Goal: Task Accomplishment & Management: Manage account settings

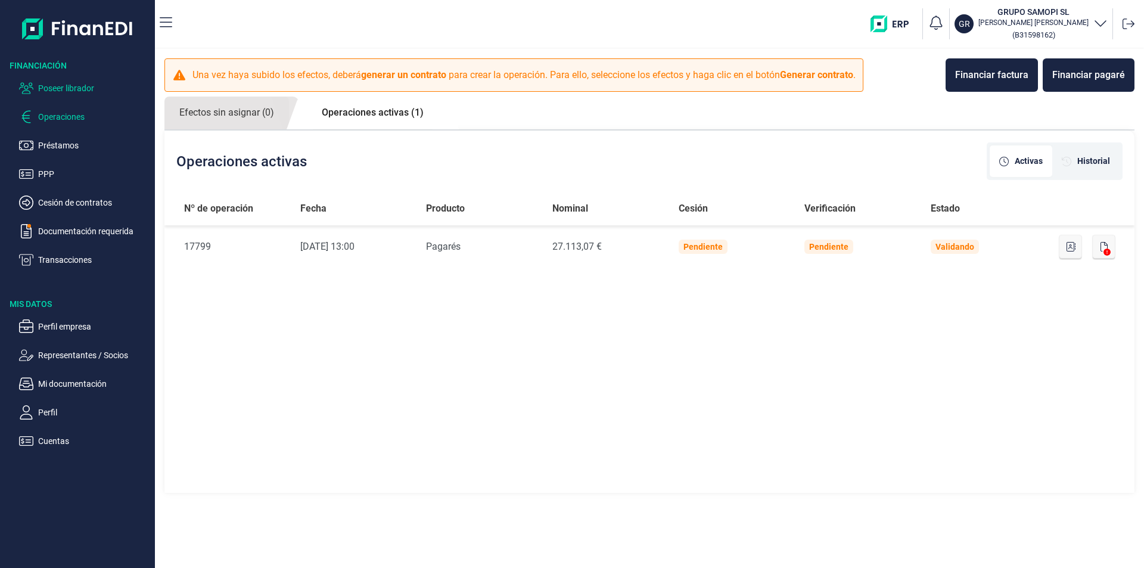
click at [66, 83] on p "Poseer librador" at bounding box center [94, 88] width 112 height 14
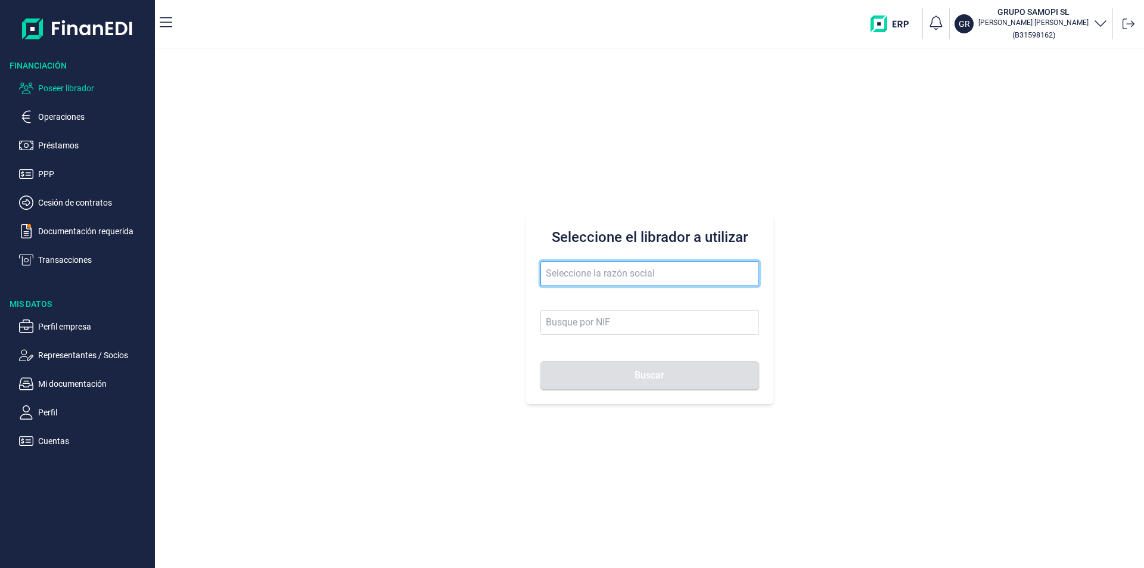
click at [552, 275] on input "text" at bounding box center [650, 273] width 219 height 25
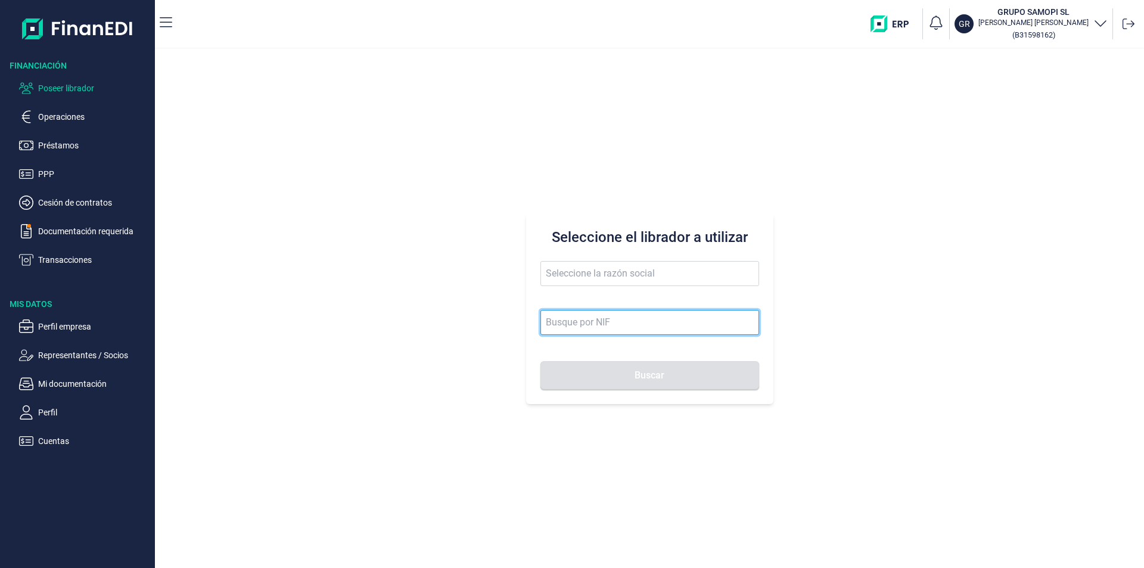
click at [561, 316] on input at bounding box center [650, 322] width 219 height 25
type input "b19939222"
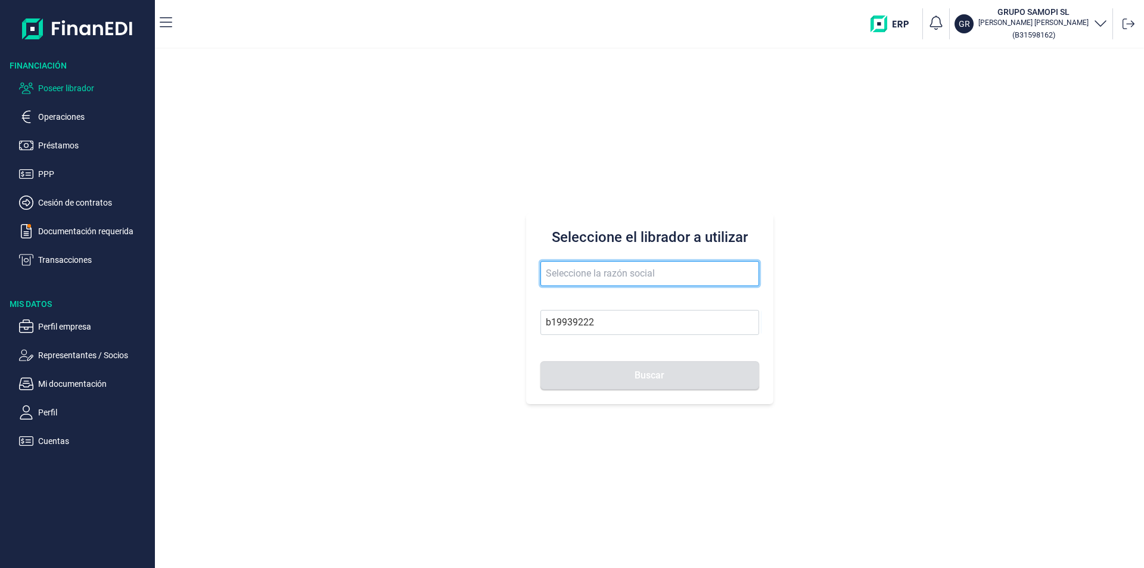
click at [563, 275] on input "text" at bounding box center [650, 273] width 219 height 25
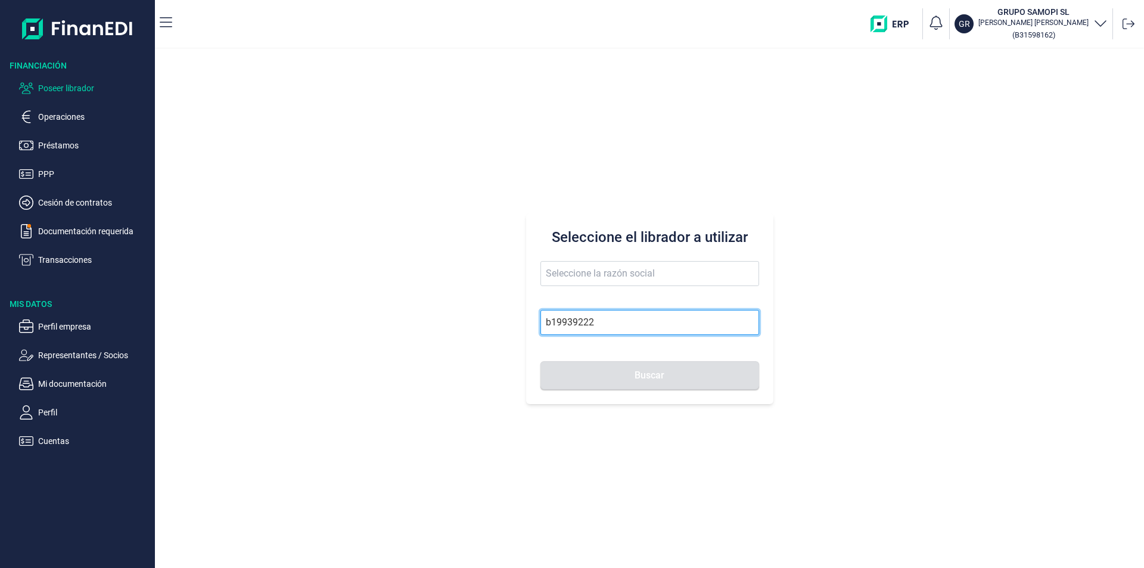
click at [576, 325] on input "b19939222" at bounding box center [650, 322] width 219 height 25
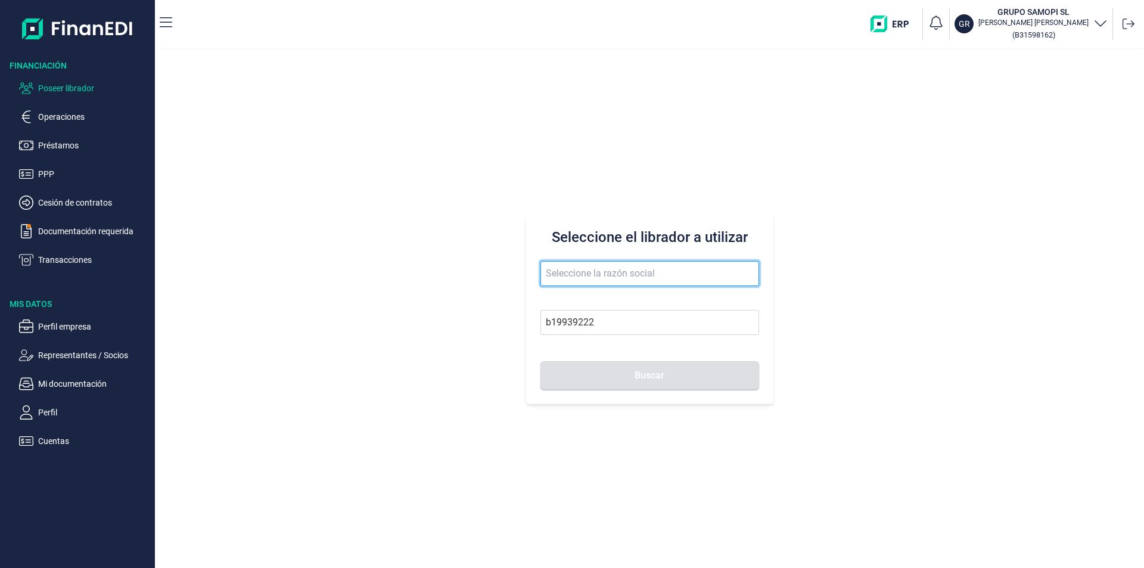
click at [557, 277] on input "text" at bounding box center [650, 273] width 219 height 25
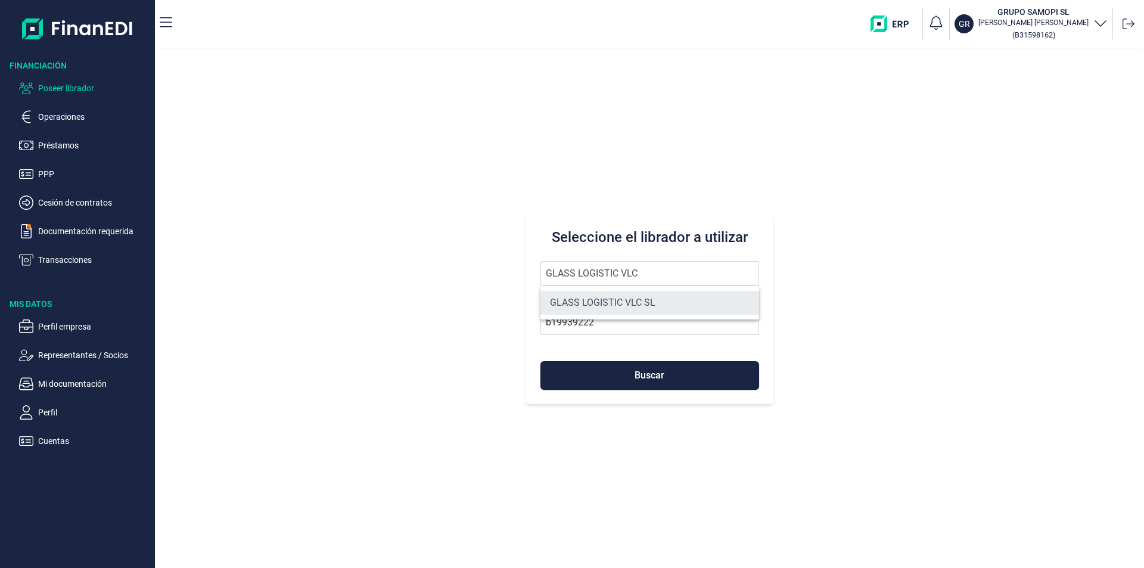
click at [585, 301] on li "GLASS LOGISTIC VLC SL" at bounding box center [650, 303] width 219 height 24
type input "GLASS LOGISTIC VLC SL"
type input "B19939222"
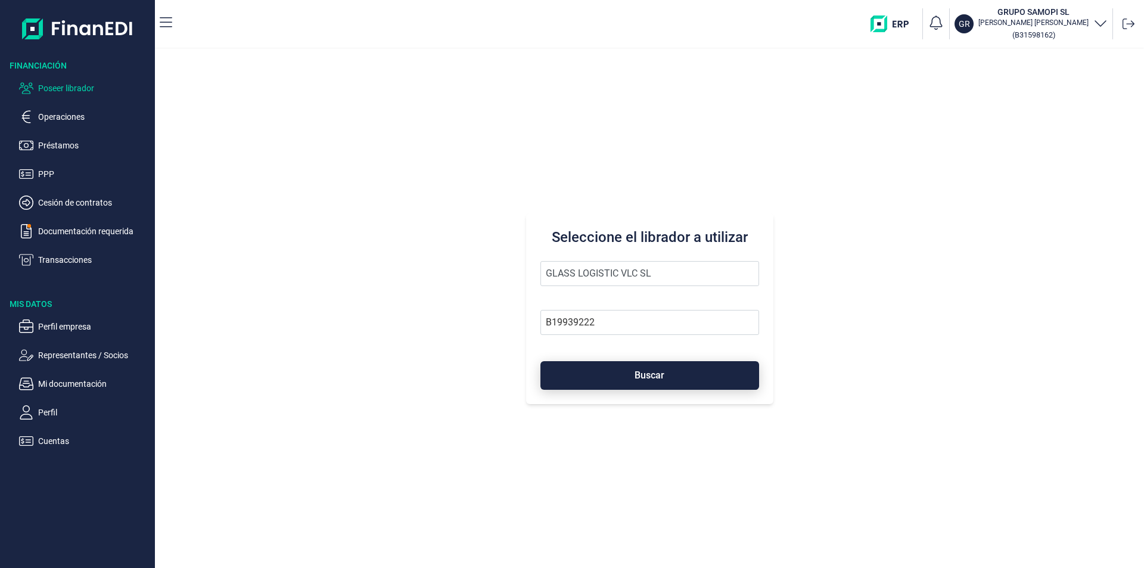
click at [635, 377] on span "Buscar" at bounding box center [650, 375] width 30 height 9
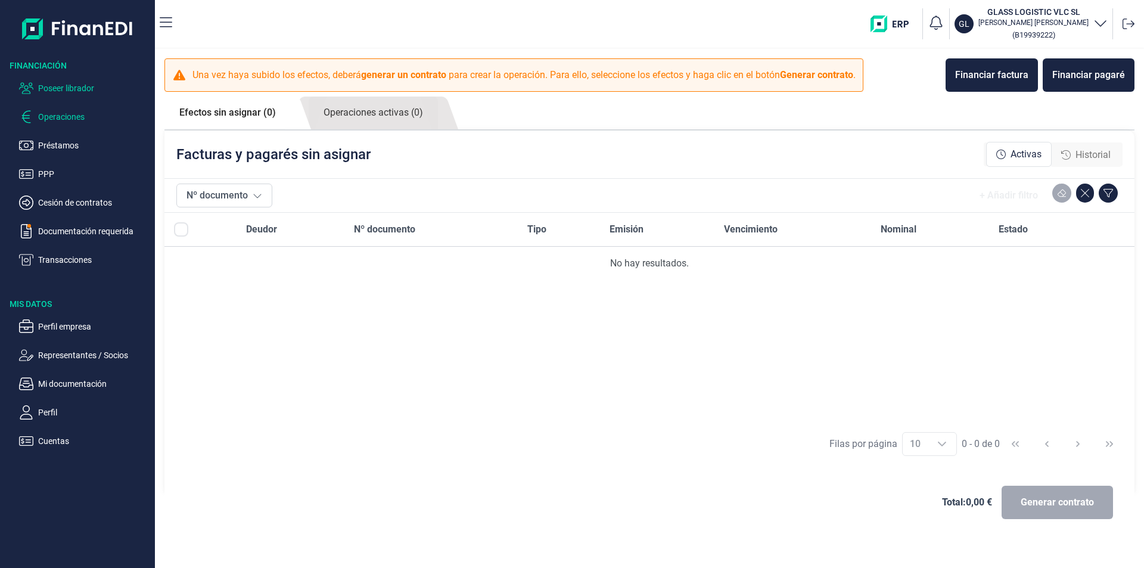
click at [68, 89] on p "Poseer librador" at bounding box center [94, 88] width 112 height 14
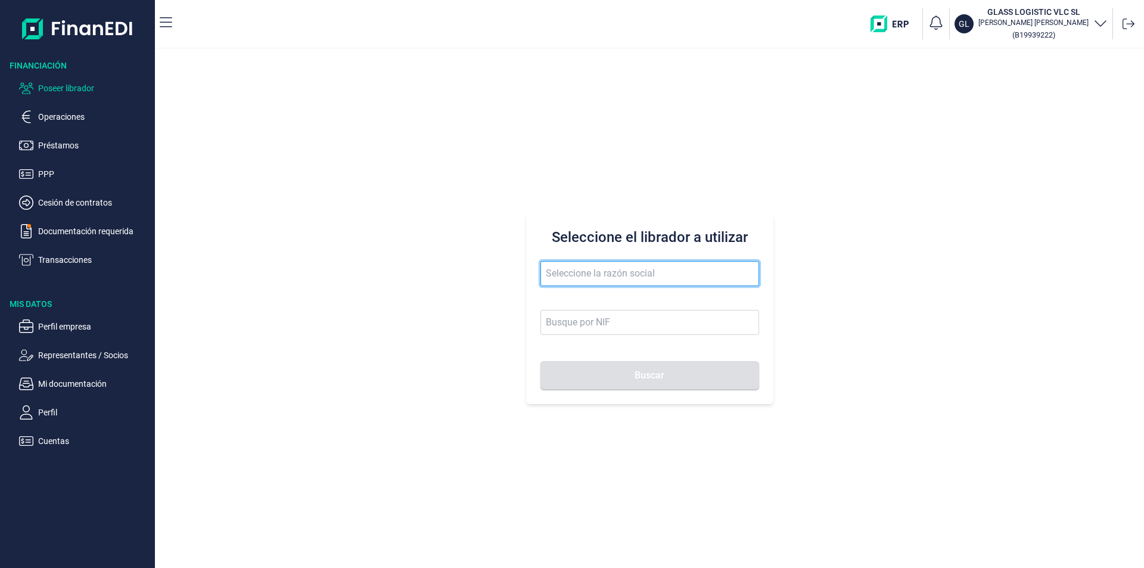
click at [557, 271] on input "text" at bounding box center [650, 273] width 219 height 25
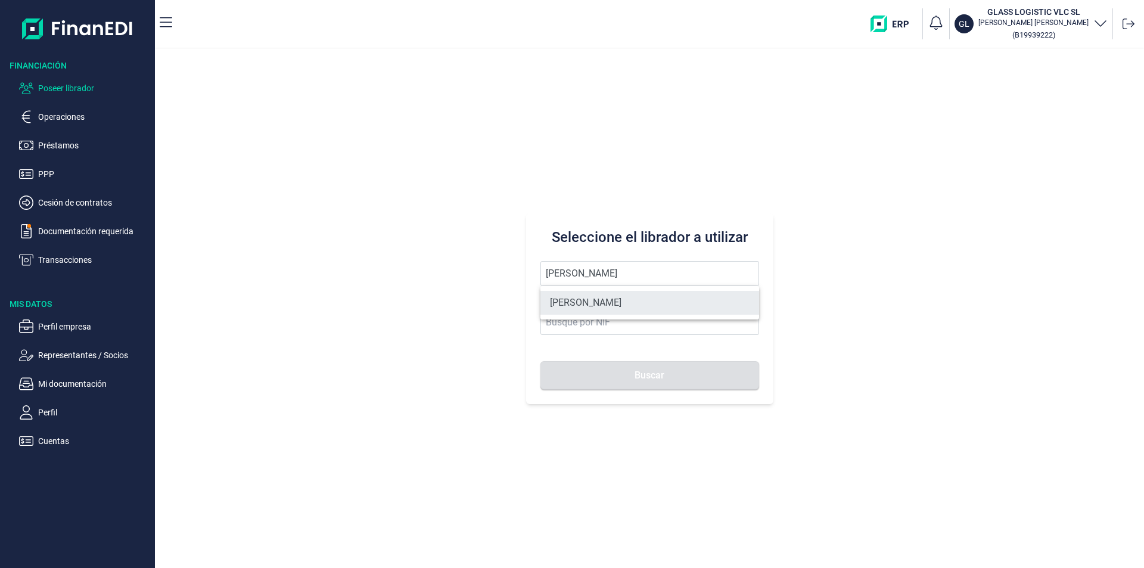
click at [612, 303] on li "[PERSON_NAME]" at bounding box center [650, 303] width 219 height 24
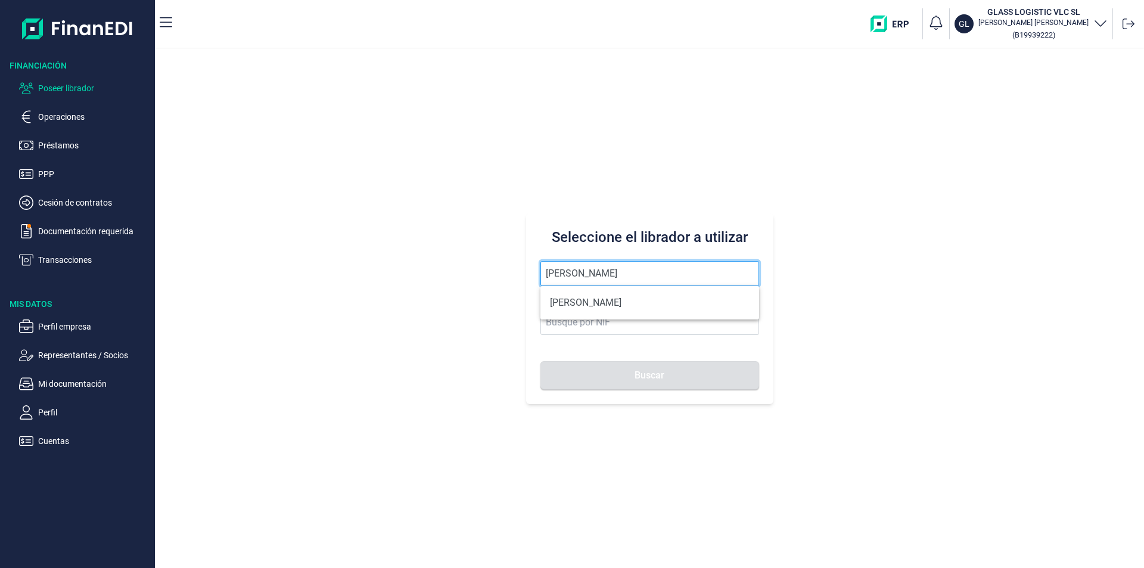
type input "[PERSON_NAME]"
type input "60520338R"
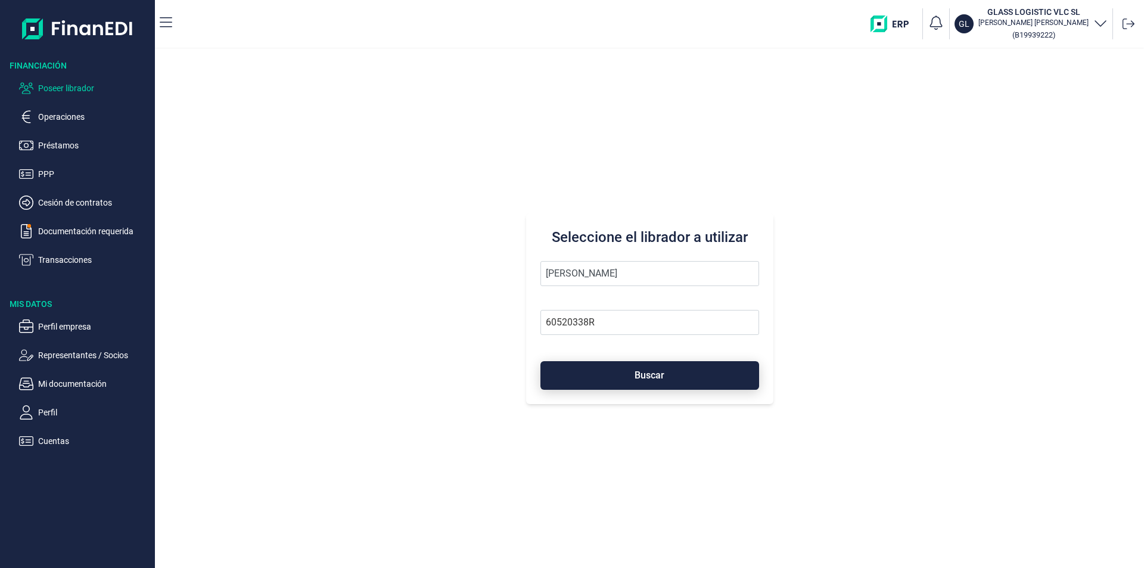
click at [626, 377] on button "Buscar" at bounding box center [650, 375] width 219 height 29
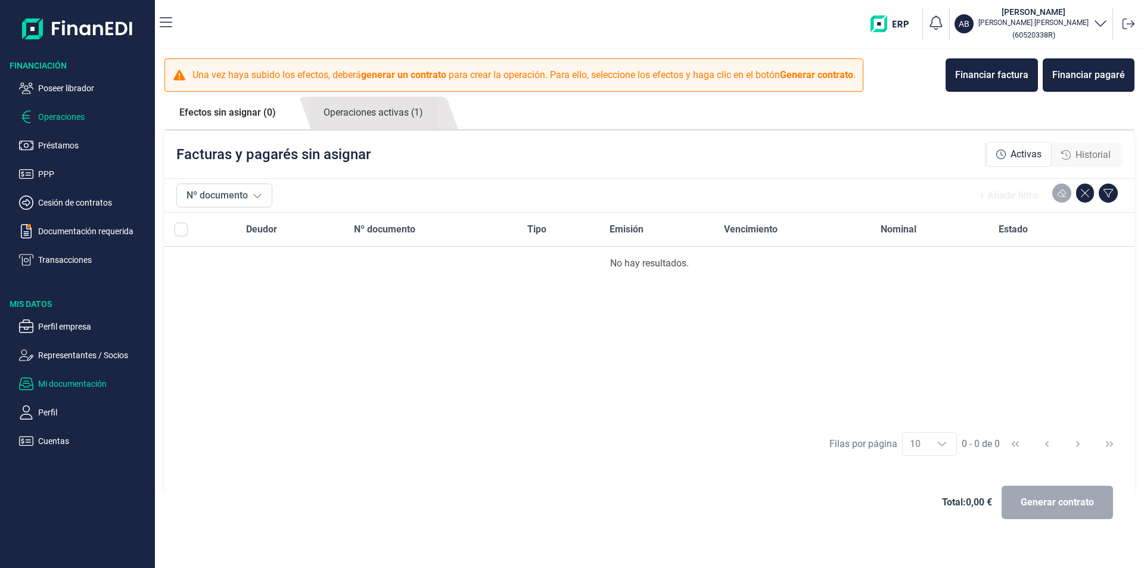
click at [75, 386] on p "Mi documentación" at bounding box center [94, 384] width 112 height 14
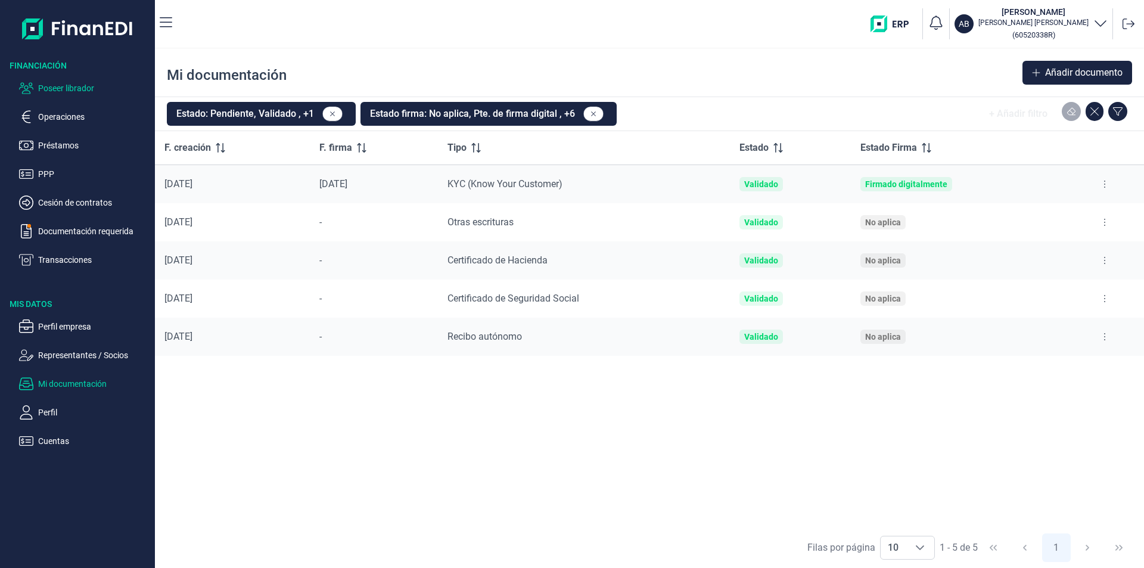
click at [88, 88] on p "Poseer librador" at bounding box center [94, 88] width 112 height 14
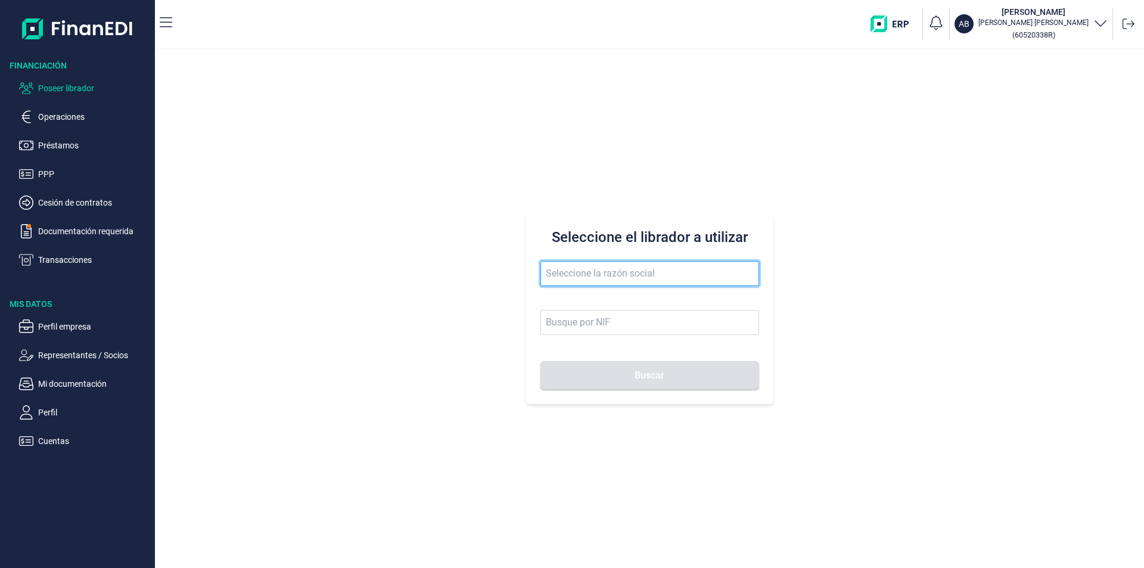
click at [560, 274] on input "text" at bounding box center [650, 273] width 219 height 25
type input "l"
click at [541, 361] on button "Buscar" at bounding box center [650, 375] width 219 height 29
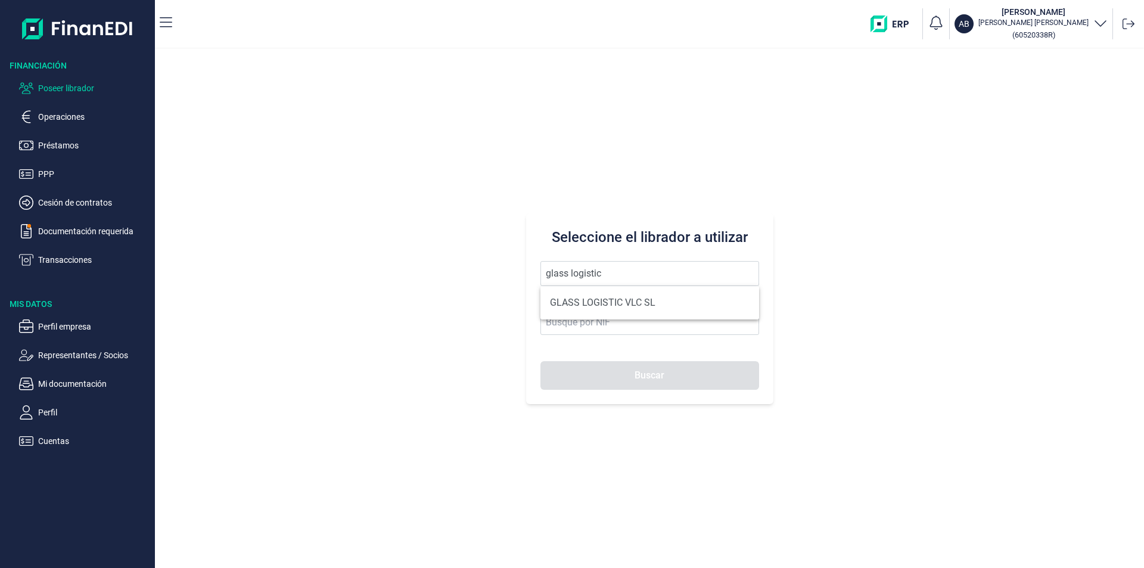
drag, startPoint x: 577, startPoint y: 301, endPoint x: 599, endPoint y: 371, distance: 73.7
click at [577, 302] on li "GLASS LOGISTIC VLC SL" at bounding box center [650, 303] width 219 height 24
type input "GLASS LOGISTIC VLC SL"
type input "B19939222"
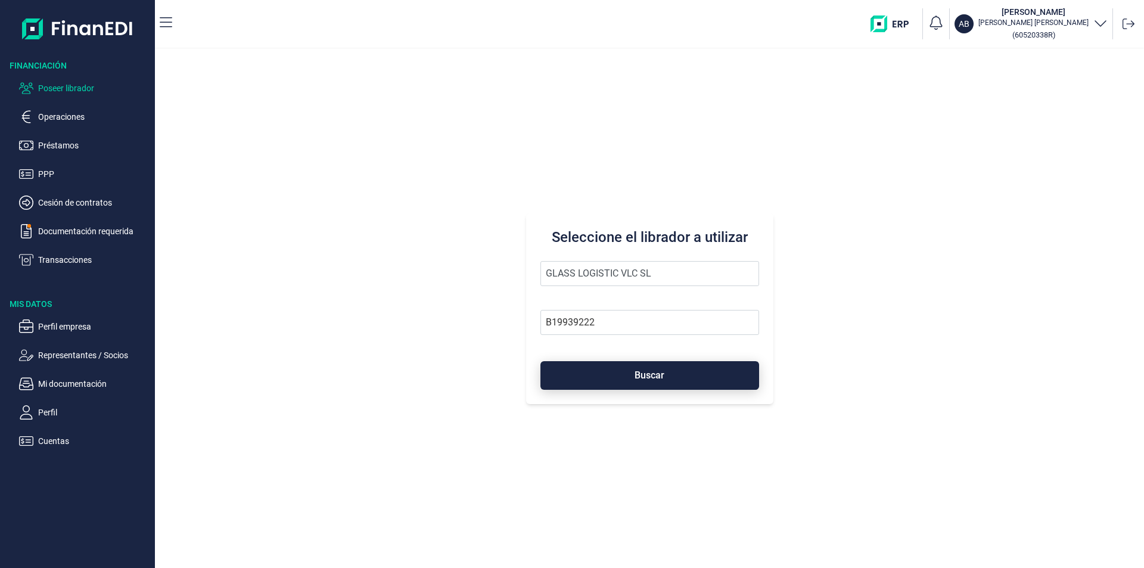
click at [600, 381] on button "Buscar" at bounding box center [650, 375] width 219 height 29
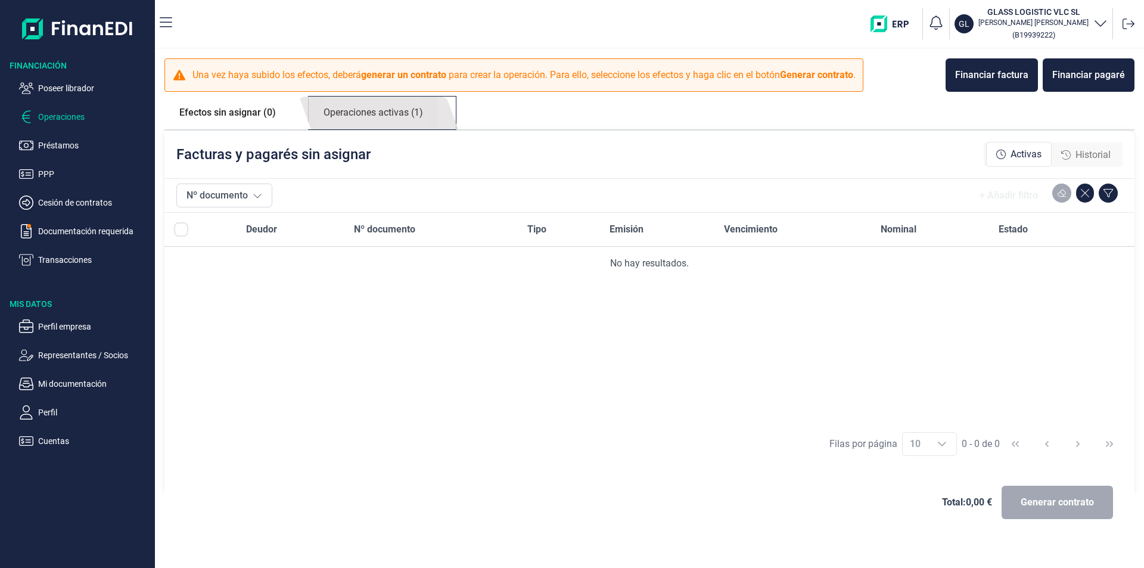
click at [374, 114] on link "Operaciones activas (1)" at bounding box center [373, 113] width 129 height 33
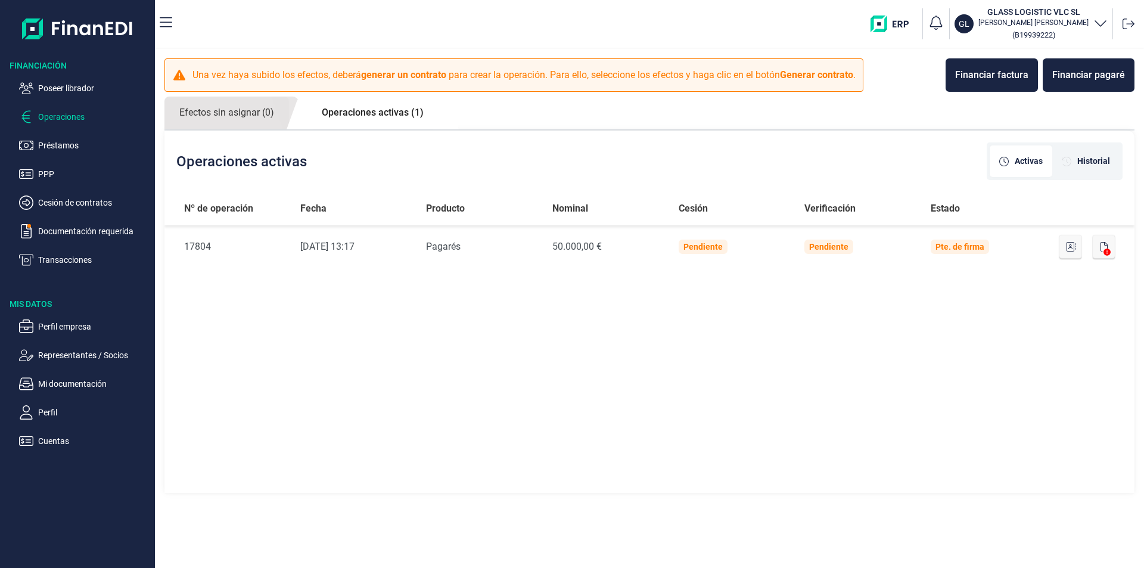
drag, startPoint x: 551, startPoint y: 342, endPoint x: 560, endPoint y: 337, distance: 9.9
click at [552, 342] on div "Nº de operación Fecha Producto Nominal Cesión Verificación Estado Nº de Operaci…" at bounding box center [649, 343] width 970 height 303
click at [82, 90] on p "Poseer librador" at bounding box center [94, 88] width 112 height 14
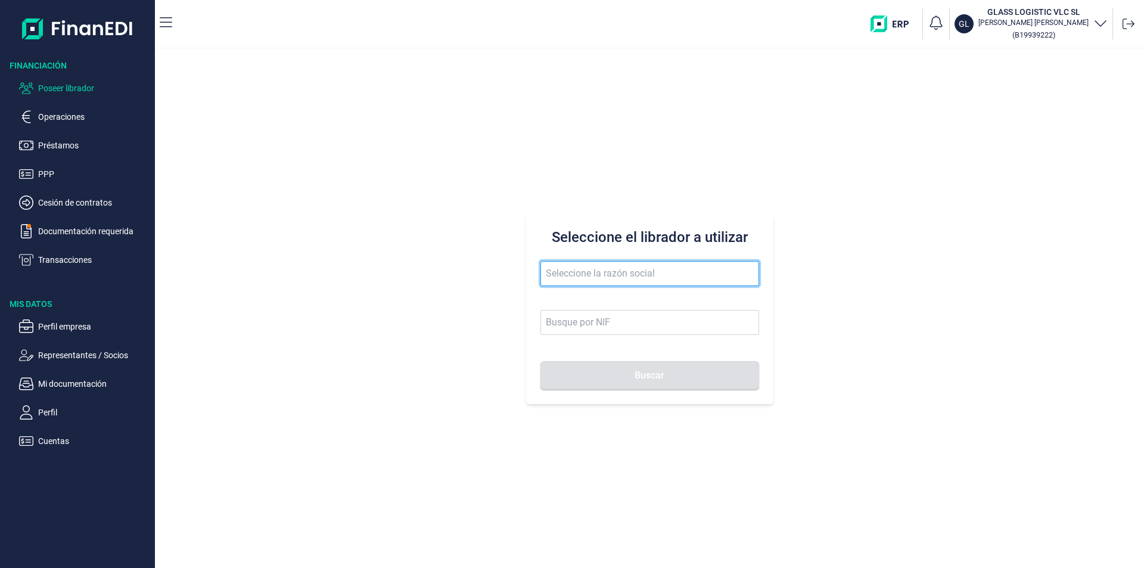
click at [573, 273] on input "text" at bounding box center [650, 273] width 219 height 25
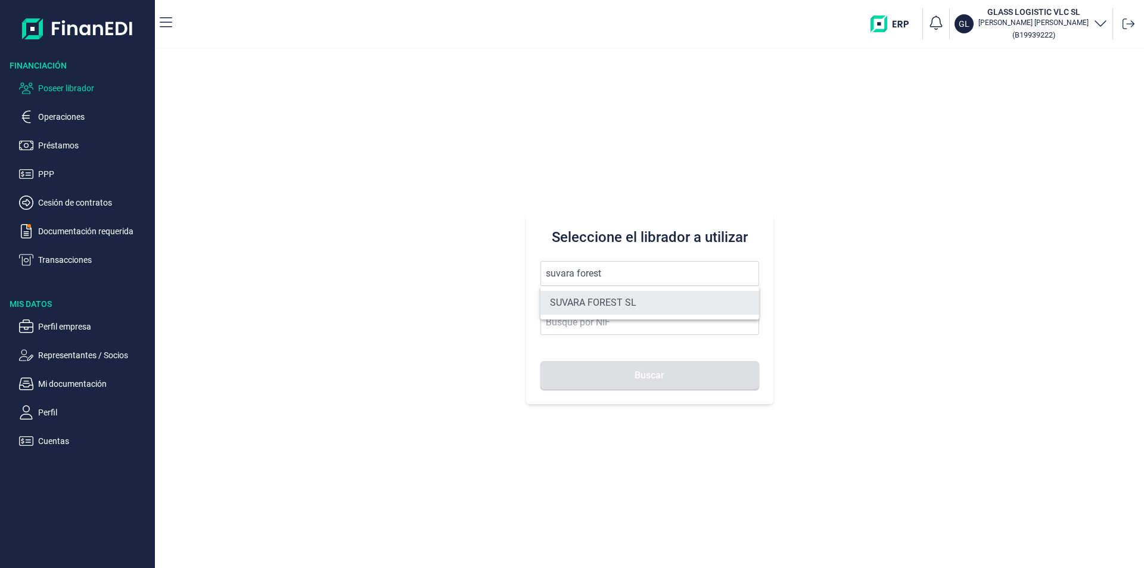
click at [585, 296] on li "SUVARA FOREST SL" at bounding box center [650, 303] width 219 height 24
type input "SUVARA FOREST SL"
type input "B72769102"
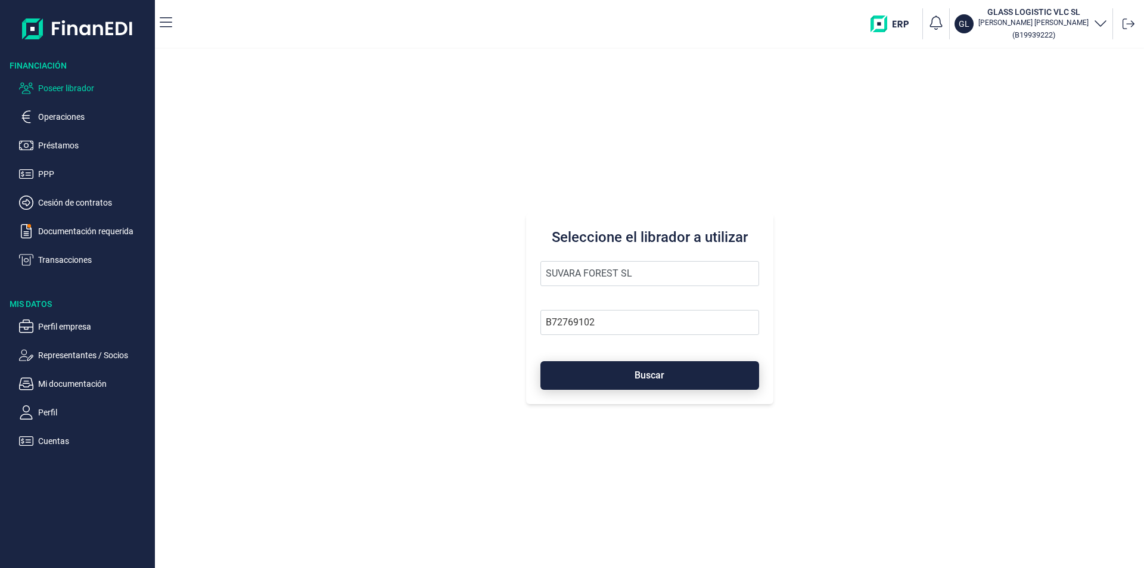
click at [607, 370] on button "Buscar" at bounding box center [650, 375] width 219 height 29
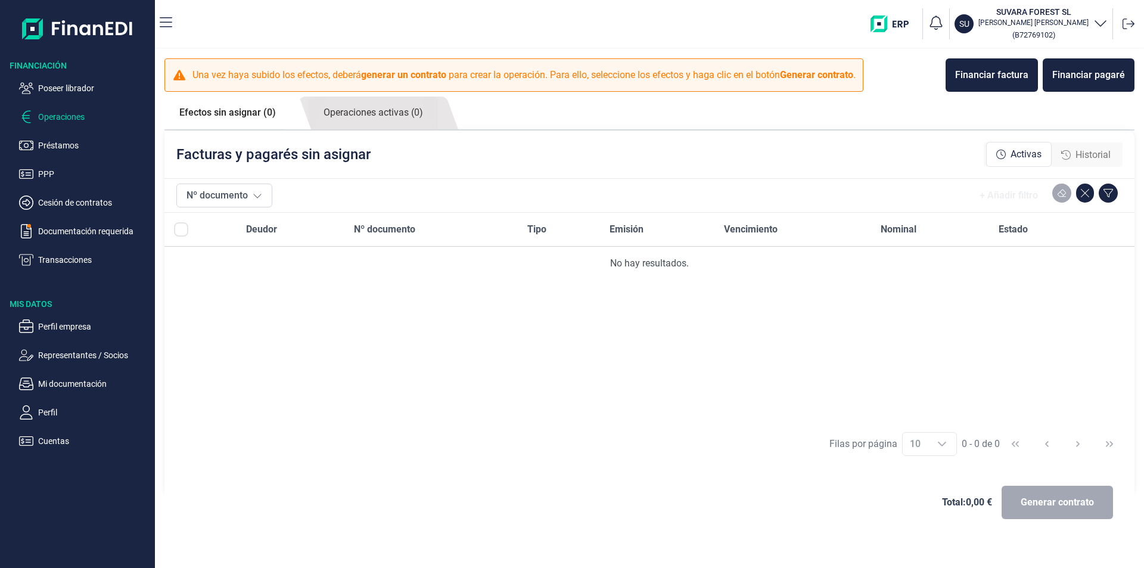
click at [1092, 153] on span "Historial" at bounding box center [1093, 155] width 35 height 14
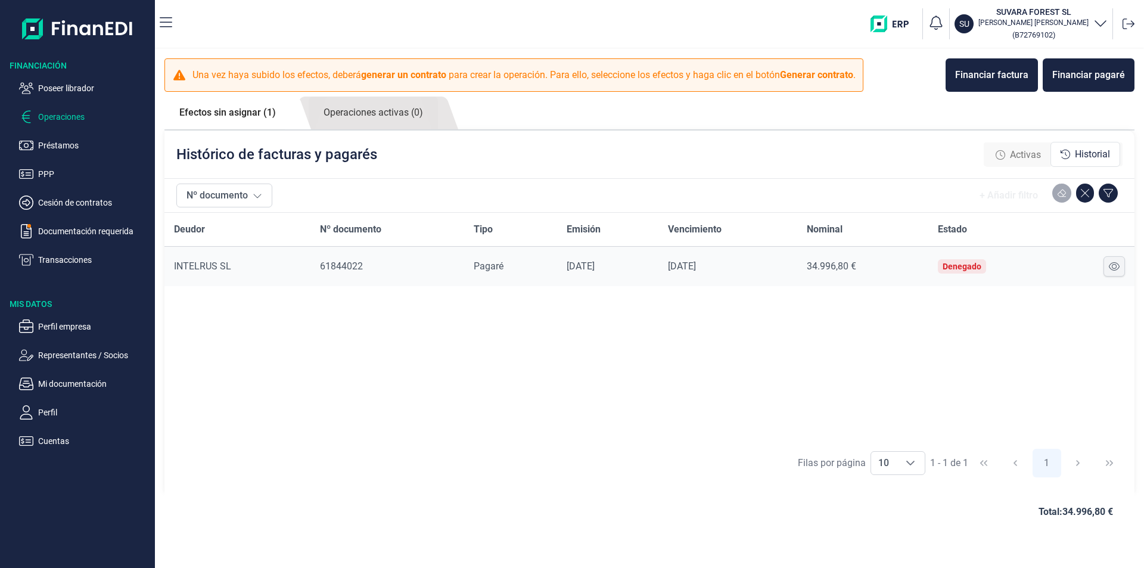
click at [1112, 263] on icon at bounding box center [1114, 267] width 11 height 10
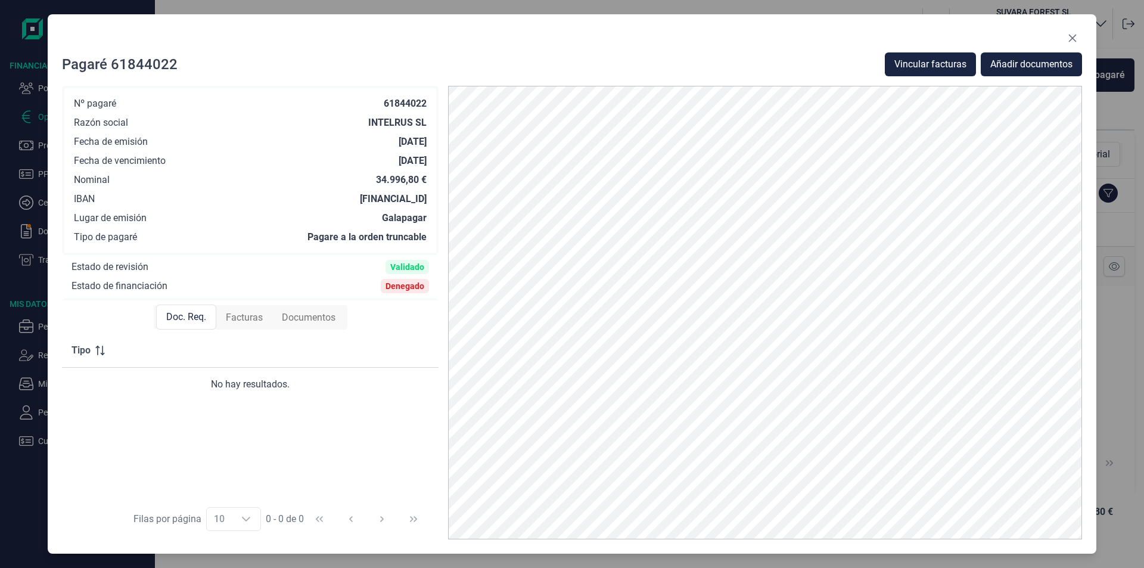
click at [250, 317] on span "Facturas" at bounding box center [244, 318] width 37 height 14
click at [1071, 38] on icon "Close" at bounding box center [1073, 38] width 10 height 10
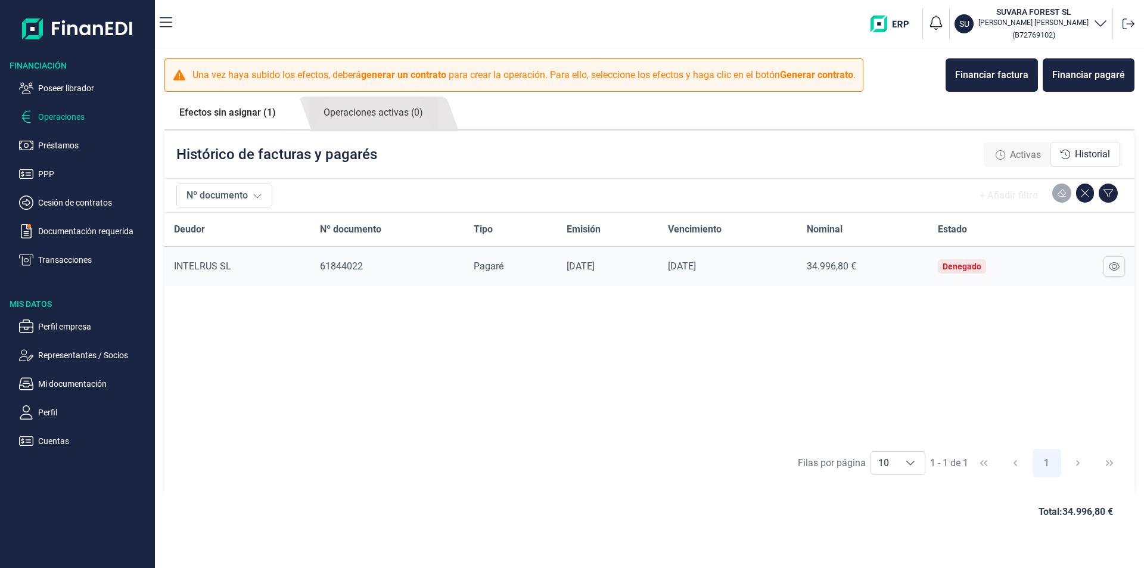
click at [66, 80] on ul "Poseer librador Operaciones Préstamos PPP Cesión de contratos Documentación req…" at bounding box center [77, 169] width 155 height 195
click at [71, 88] on p "Poseer librador" at bounding box center [94, 88] width 112 height 14
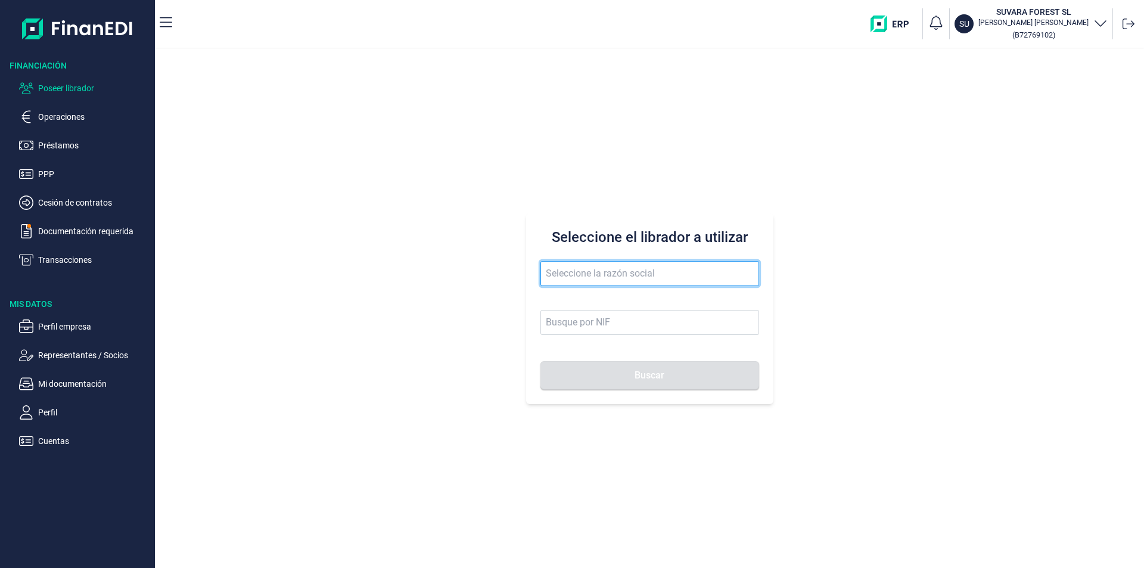
click at [548, 268] on input "text" at bounding box center [650, 273] width 219 height 25
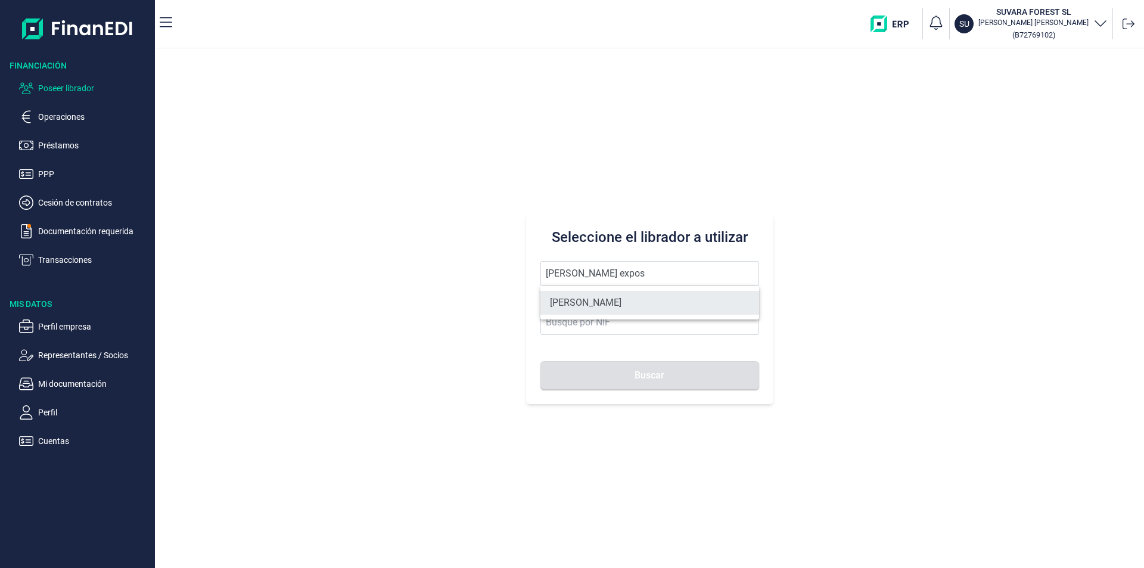
click at [604, 299] on li "[PERSON_NAME]" at bounding box center [650, 303] width 219 height 24
type input "[PERSON_NAME]"
type input "60520338R"
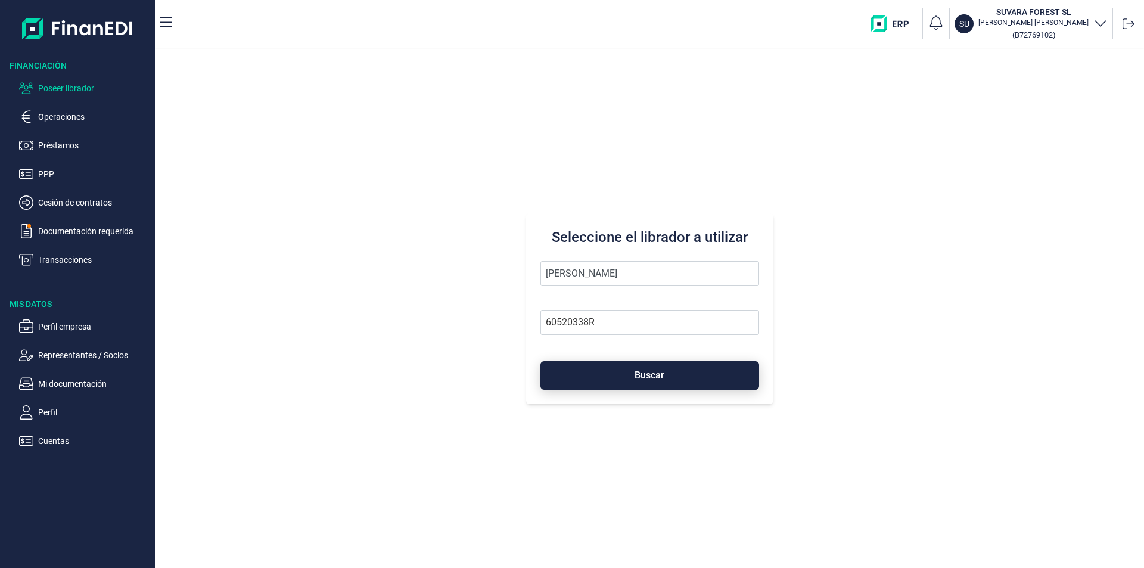
click at [619, 370] on button "Buscar" at bounding box center [650, 375] width 219 height 29
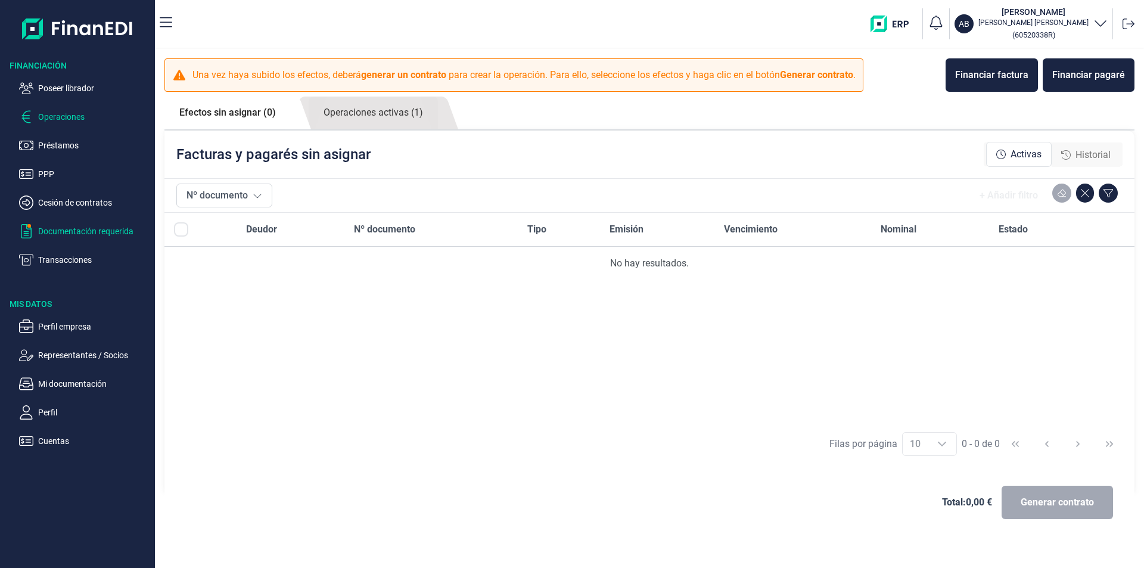
click at [84, 231] on p "Documentación requerida" at bounding box center [94, 231] width 112 height 14
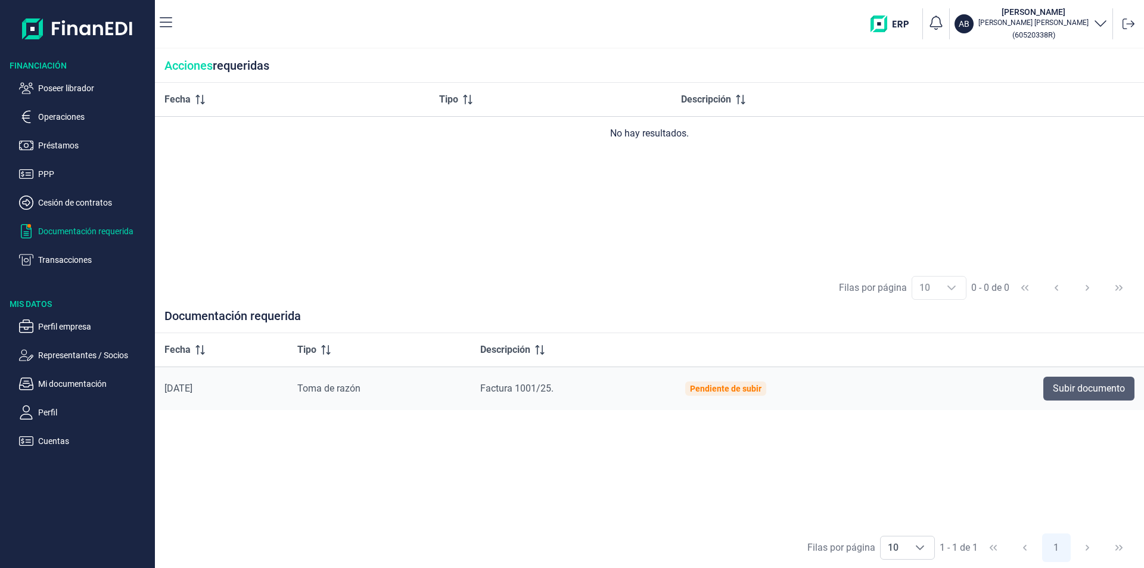
click at [1070, 389] on span "Subir documento" at bounding box center [1089, 388] width 72 height 14
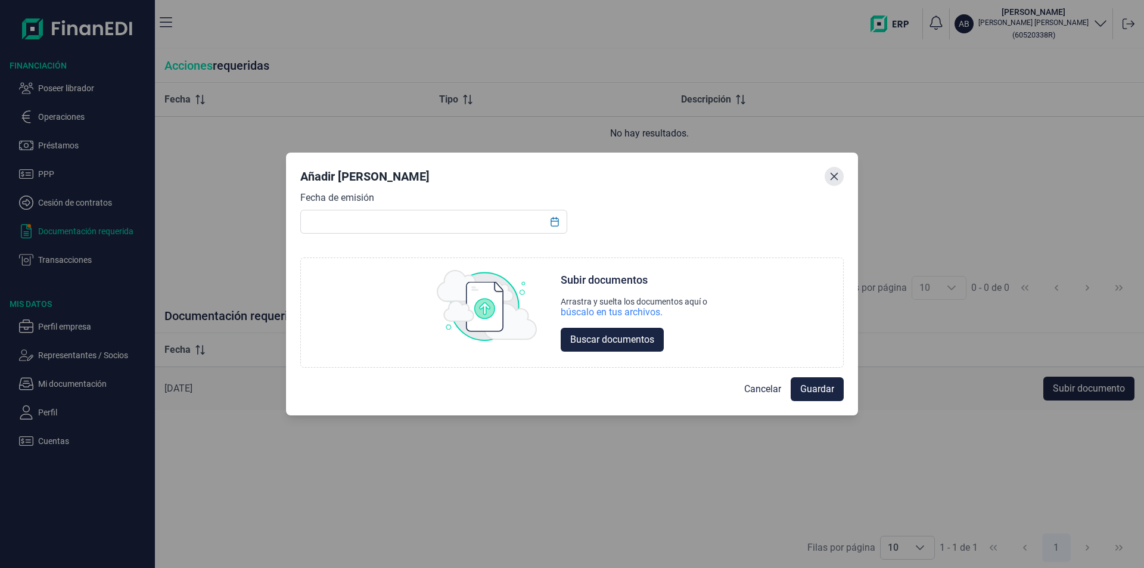
click at [835, 175] on icon "Close" at bounding box center [835, 177] width 10 height 10
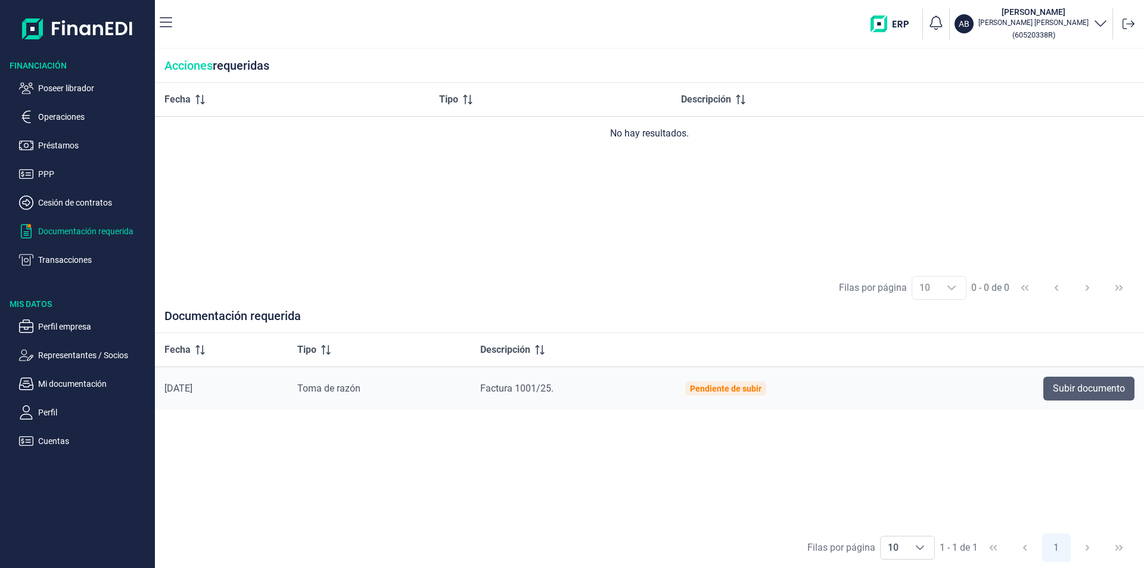
click at [1060, 386] on span "Subir documento" at bounding box center [1089, 388] width 72 height 14
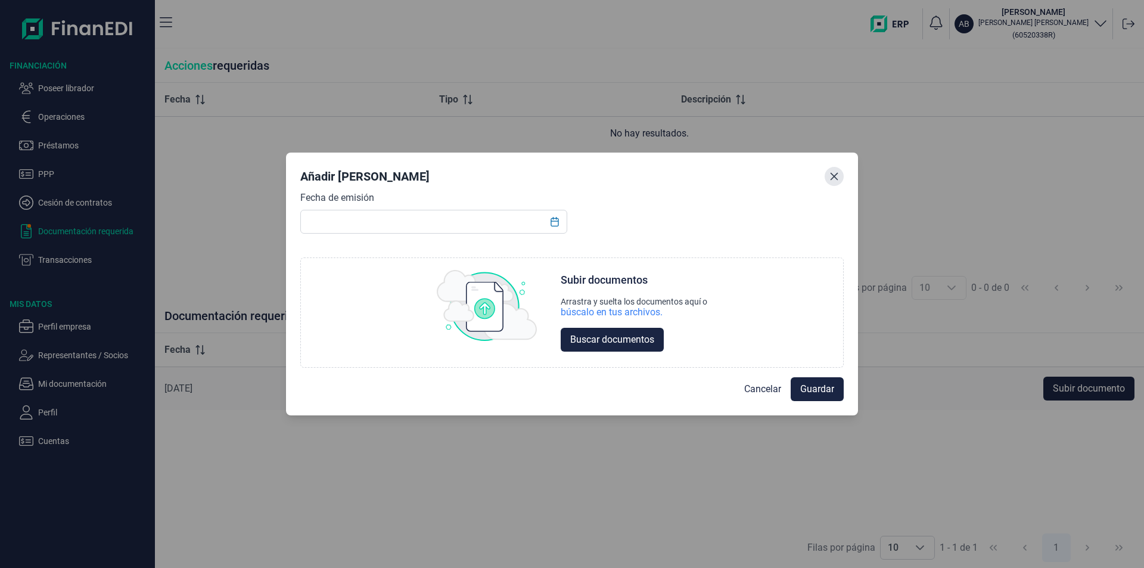
click at [833, 175] on icon "Close" at bounding box center [835, 176] width 8 height 8
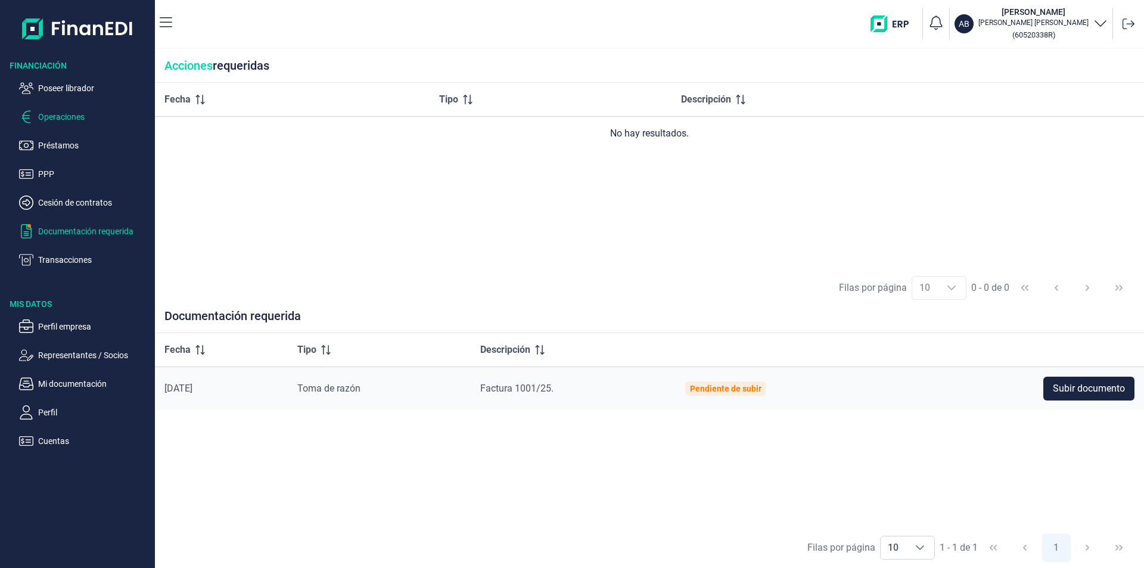
click at [60, 116] on p "Operaciones" at bounding box center [94, 117] width 112 height 14
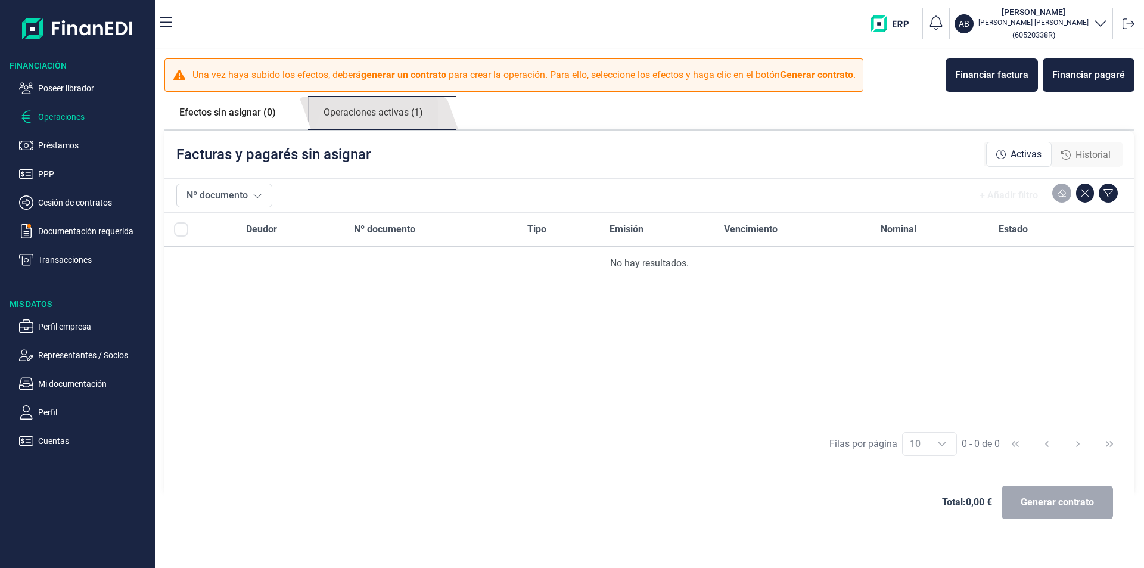
click at [379, 113] on link "Operaciones activas (1)" at bounding box center [373, 113] width 129 height 33
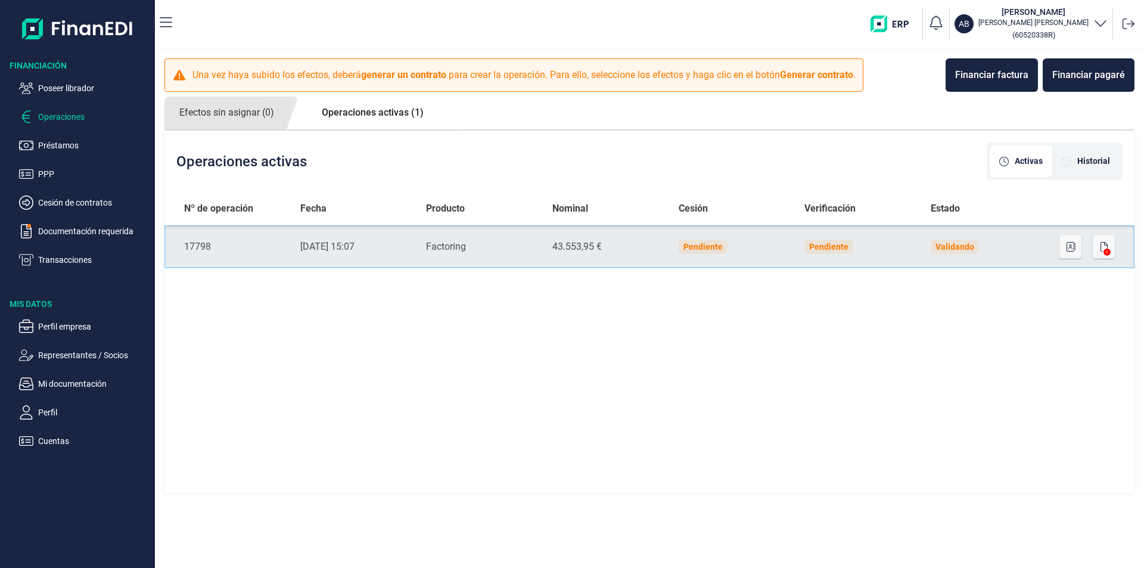
click at [1046, 249] on td "Validando" at bounding box center [984, 246] width 126 height 43
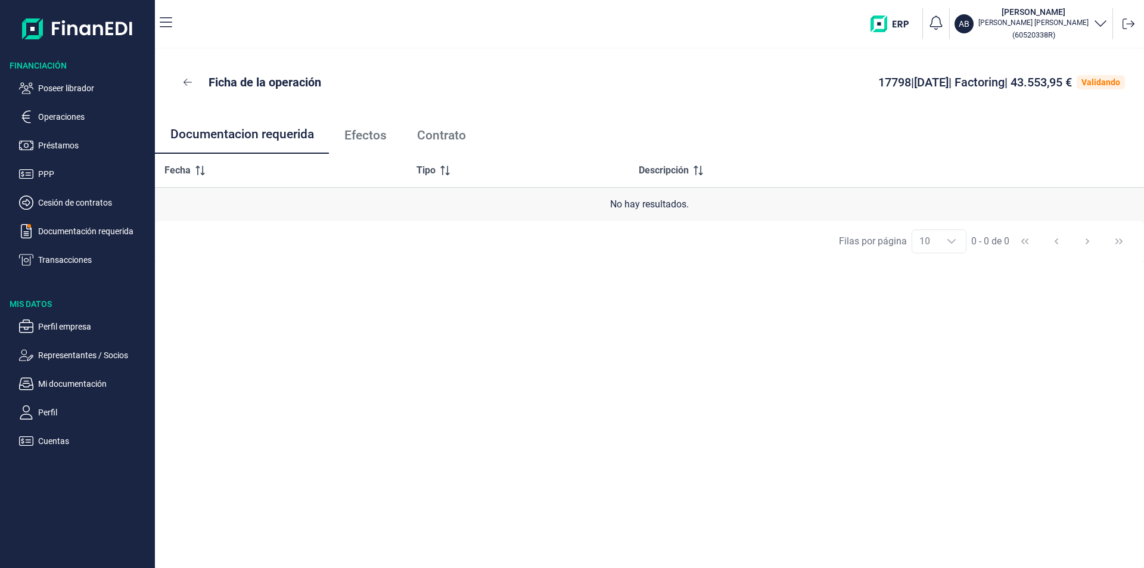
click at [373, 138] on span "Efectos" at bounding box center [365, 135] width 42 height 13
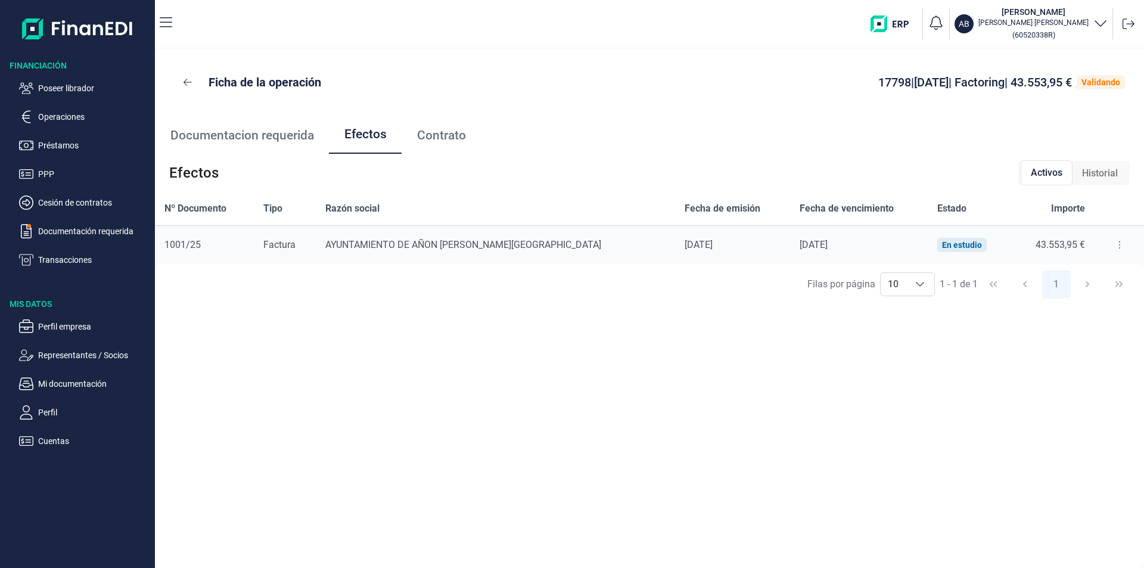
click at [1119, 241] on icon at bounding box center [1120, 245] width 2 height 10
click at [1064, 274] on span "Detalles efecto" at bounding box center [1077, 275] width 54 height 12
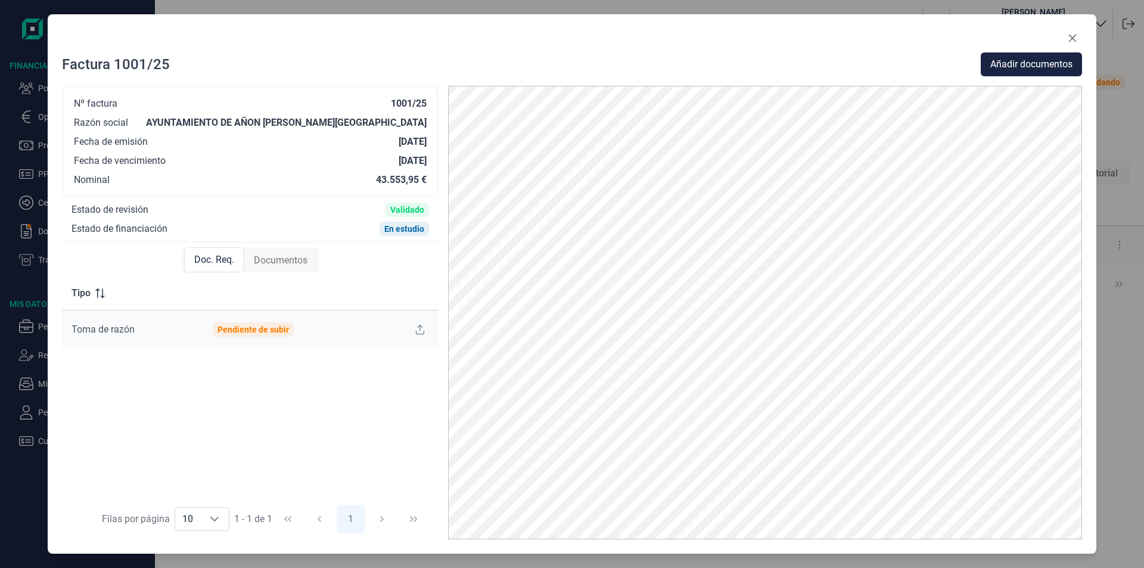
click at [287, 259] on span "Documentos" at bounding box center [281, 260] width 54 height 14
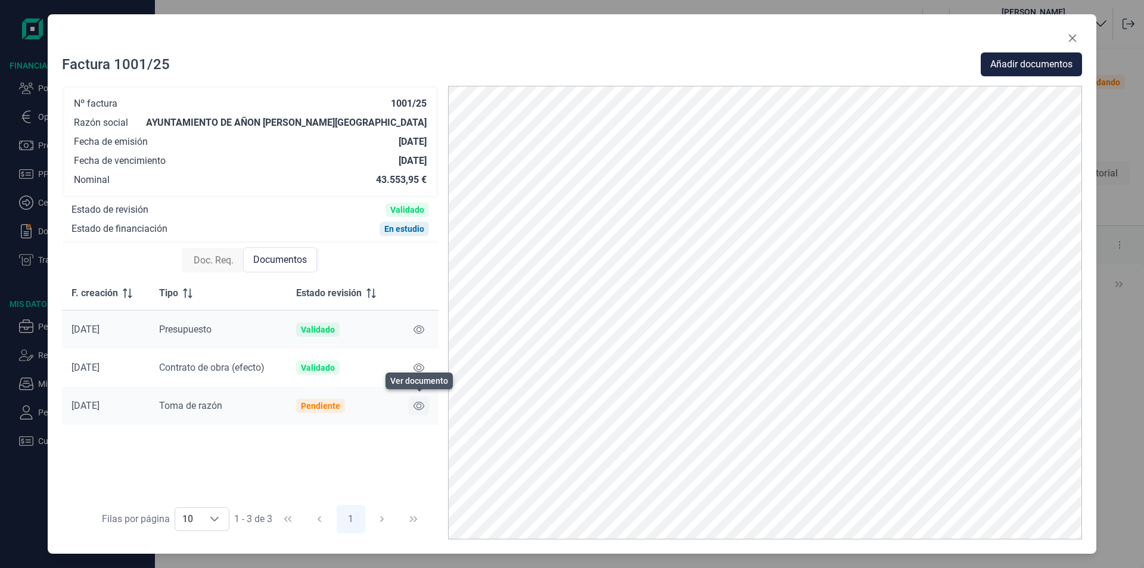
click at [418, 405] on icon at bounding box center [419, 406] width 11 height 10
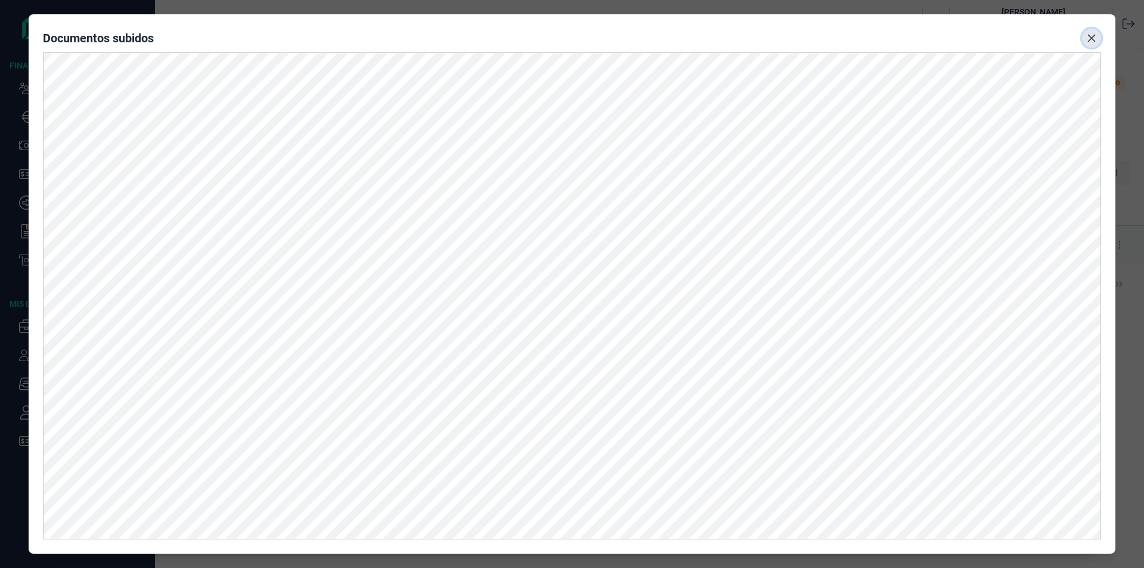
click at [1092, 38] on icon "Close" at bounding box center [1092, 39] width 8 height 8
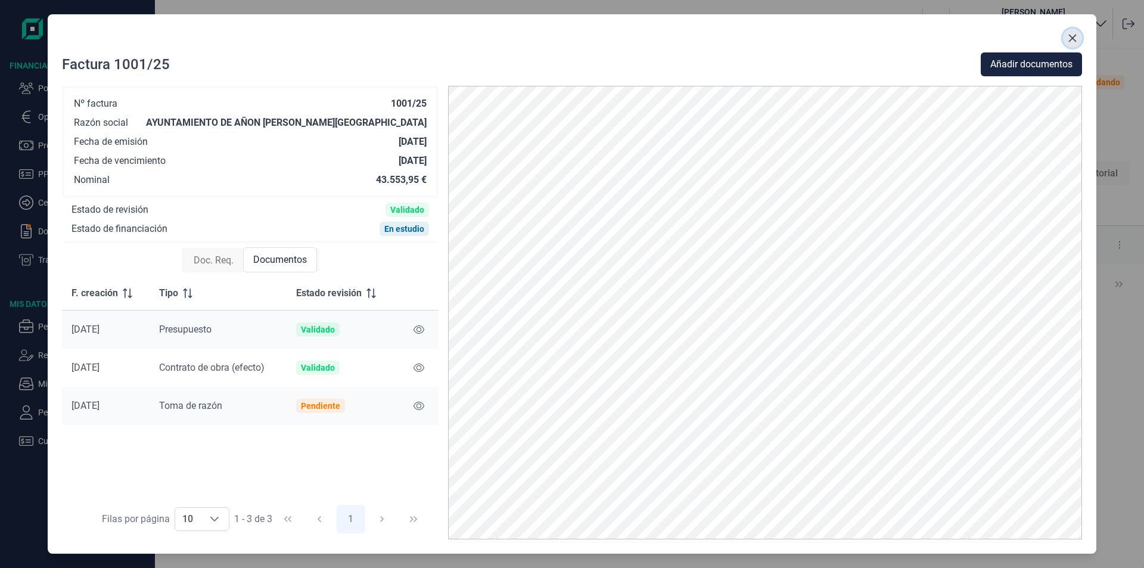
click at [1071, 36] on icon "Close" at bounding box center [1073, 39] width 8 height 8
